Goal: Navigation & Orientation: Find specific page/section

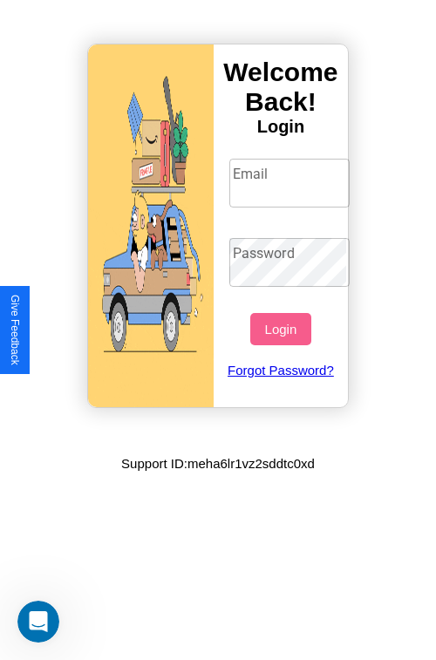
click at [291, 182] on input "Email" at bounding box center [289, 183] width 121 height 49
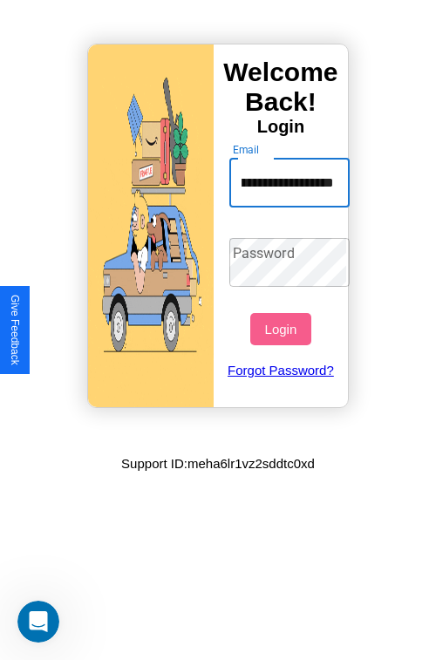
scroll to position [0, 43]
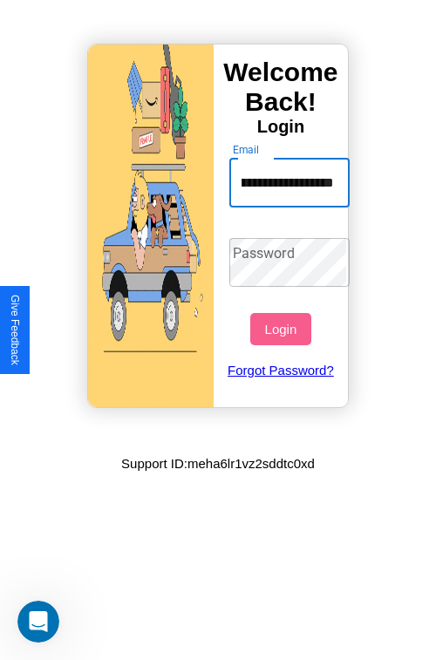
type input "**********"
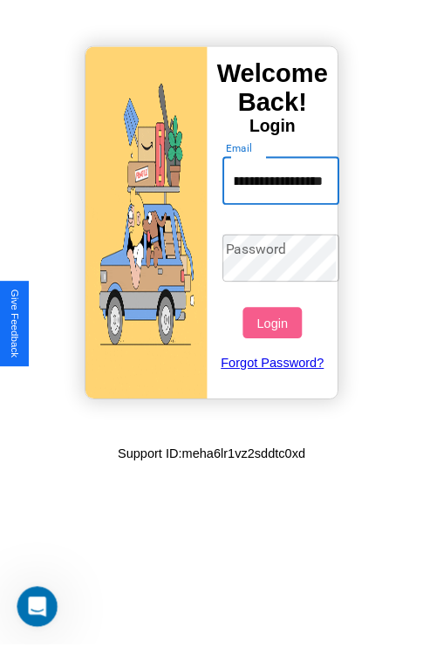
scroll to position [0, 0]
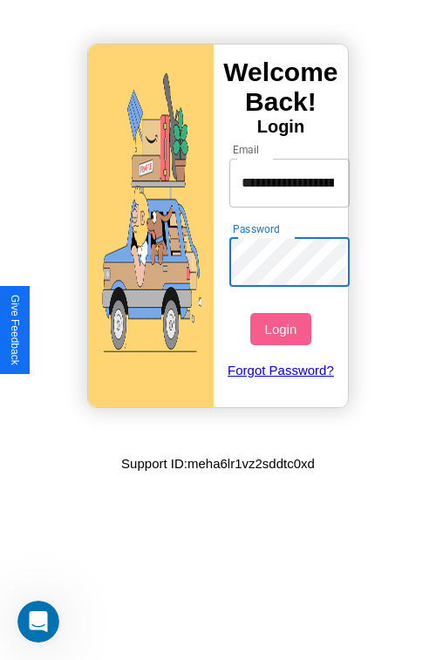
click at [282, 328] on button "Login" at bounding box center [280, 329] width 60 height 32
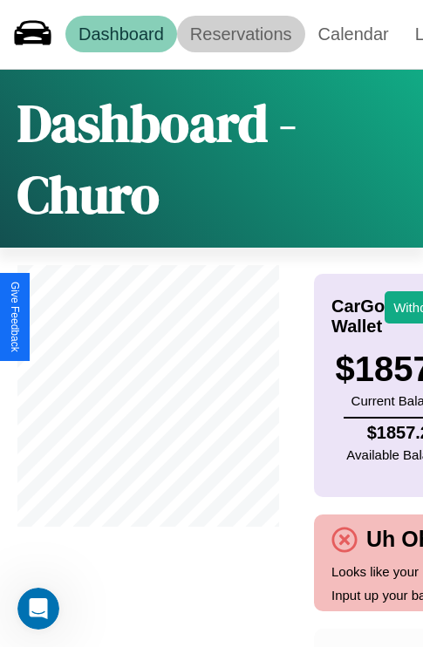
click at [240, 34] on link "Reservations" at bounding box center [241, 34] width 128 height 37
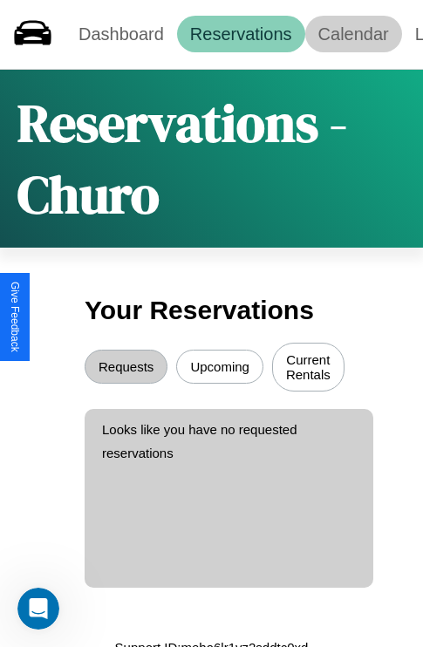
click at [353, 34] on link "Calendar" at bounding box center [353, 34] width 97 height 37
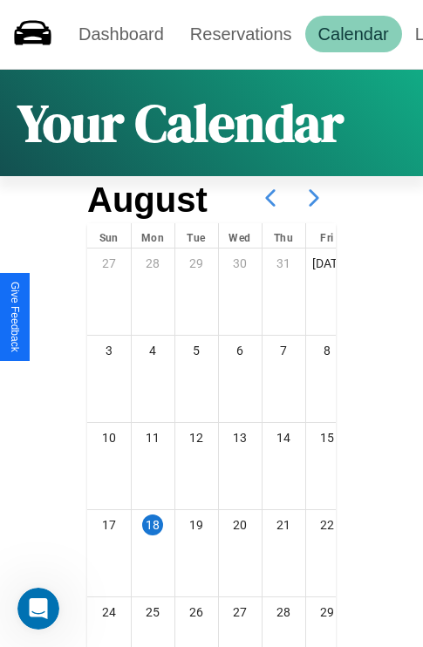
click at [314, 198] on icon at bounding box center [314, 198] width 44 height 44
